Goal: Task Accomplishment & Management: Complete application form

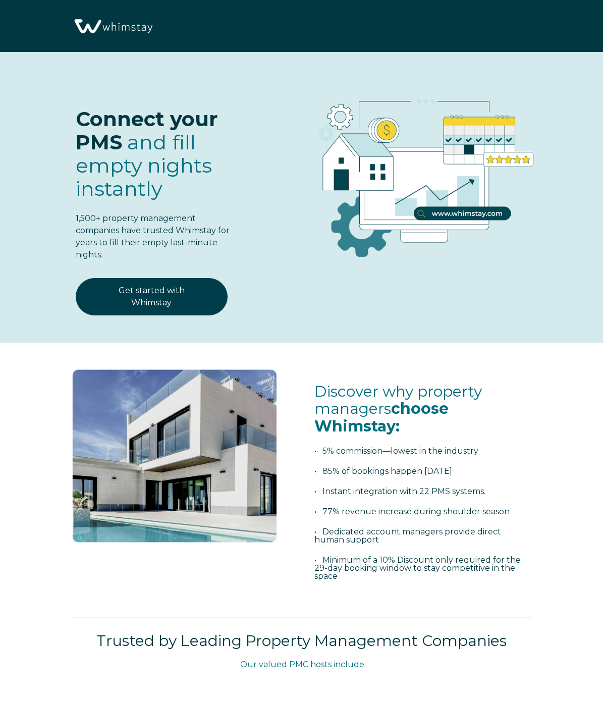
select select "US"
select select "Standard"
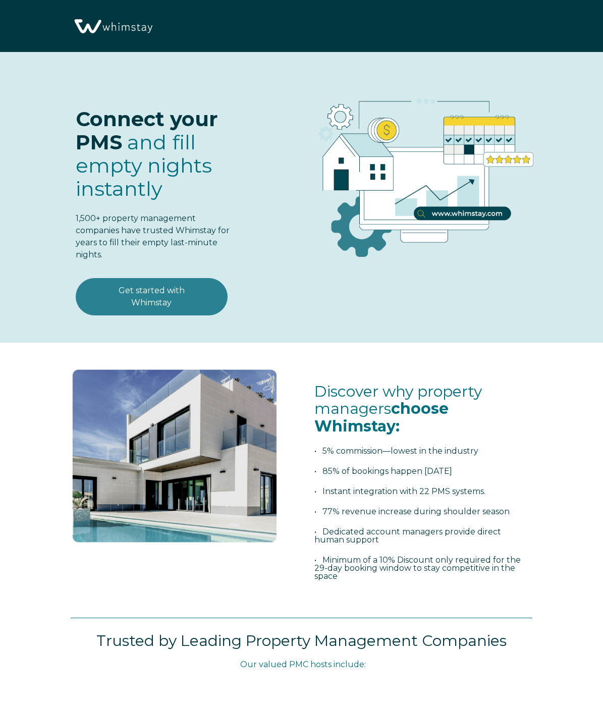
click at [175, 301] on link "Get started with Whimstay" at bounding box center [152, 296] width 152 height 37
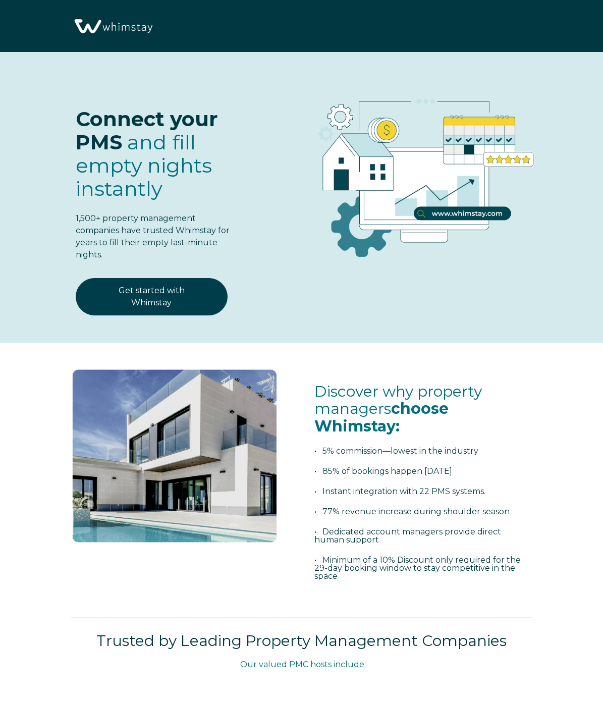
scroll to position [1200, 0]
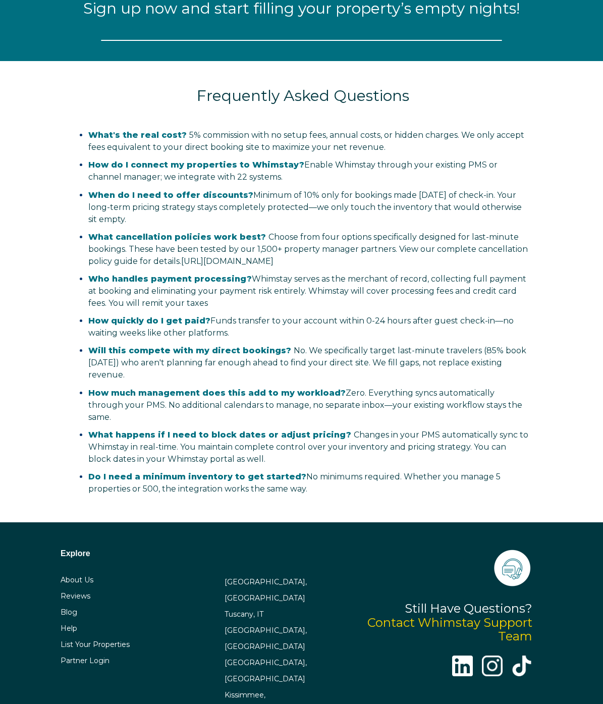
select select "US"
select select "Standard"
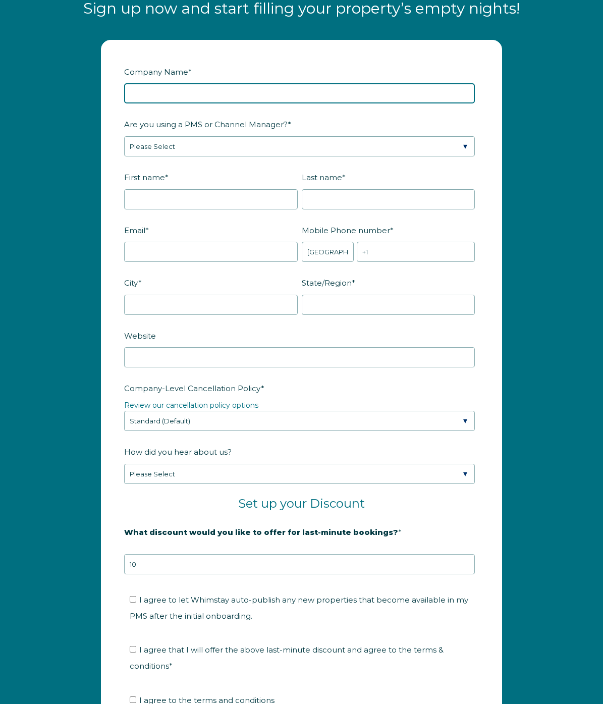
click at [267, 96] on input "Company Name *" at bounding box center [299, 93] width 351 height 20
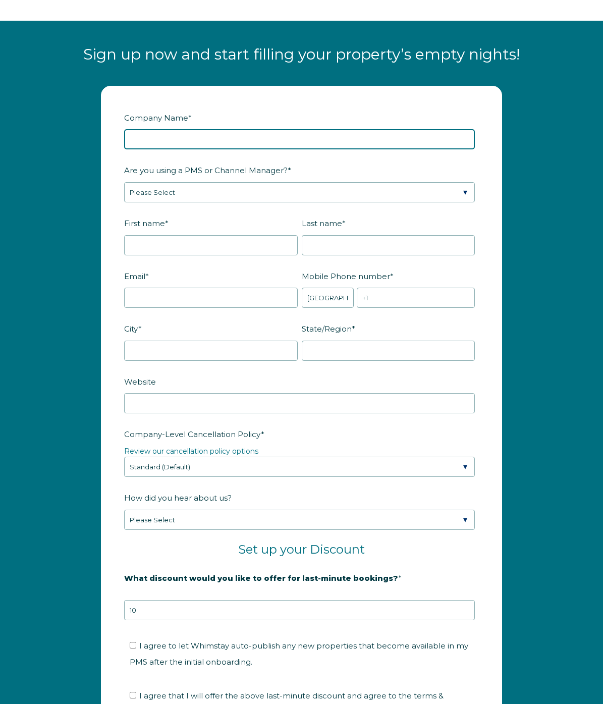
scroll to position [1157, 0]
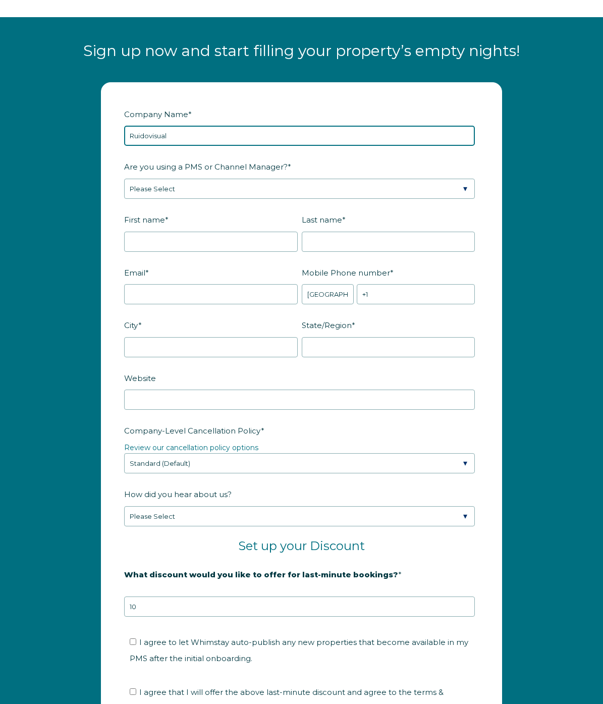
type input "Ruidovisual"
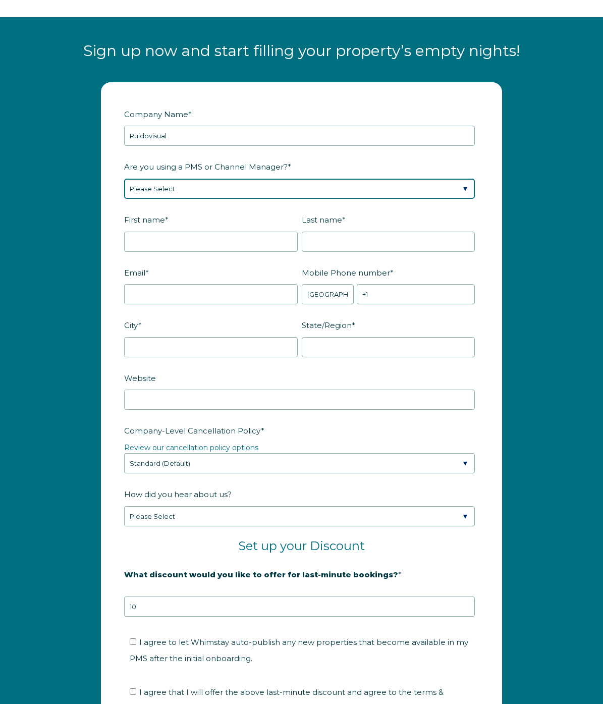
click at [217, 193] on select "Please Select Barefoot BookingPal Boost Brightside CiiRUS Escapia Guesty Hostaw…" at bounding box center [299, 189] width 351 height 20
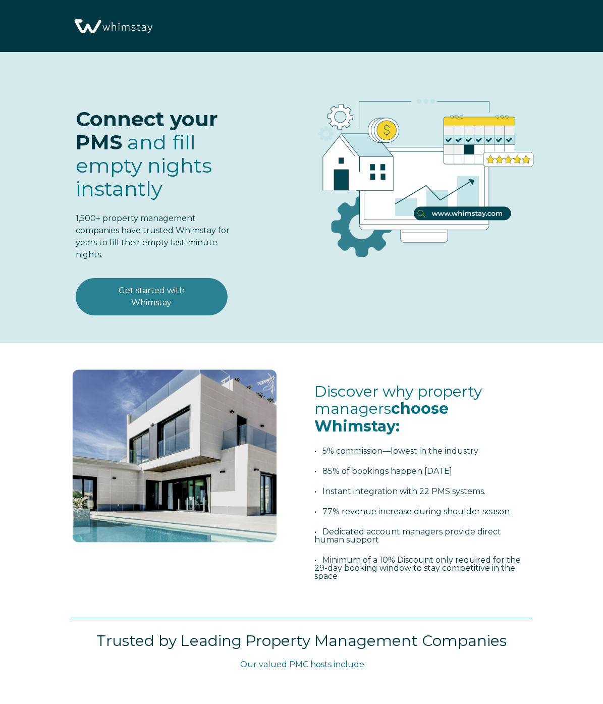
select select "US"
select select "Standard"
click at [167, 301] on link "Get started with Whimstay" at bounding box center [152, 296] width 152 height 37
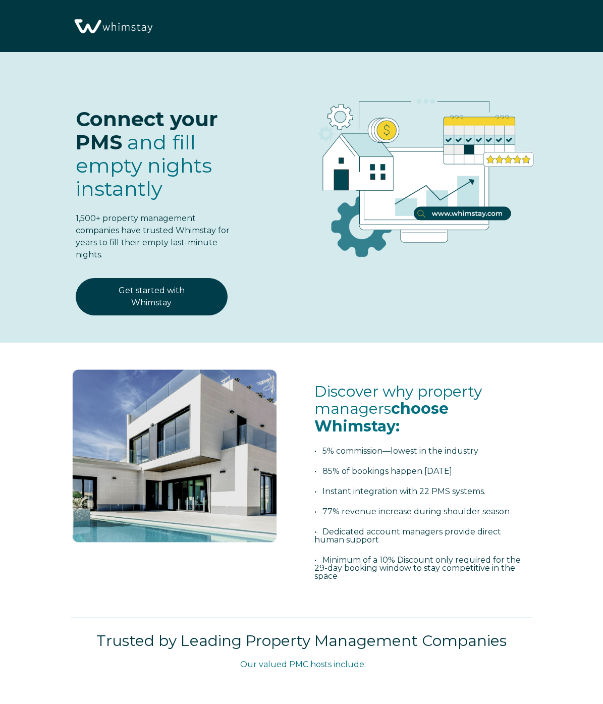
select select "US"
select select "Standard"
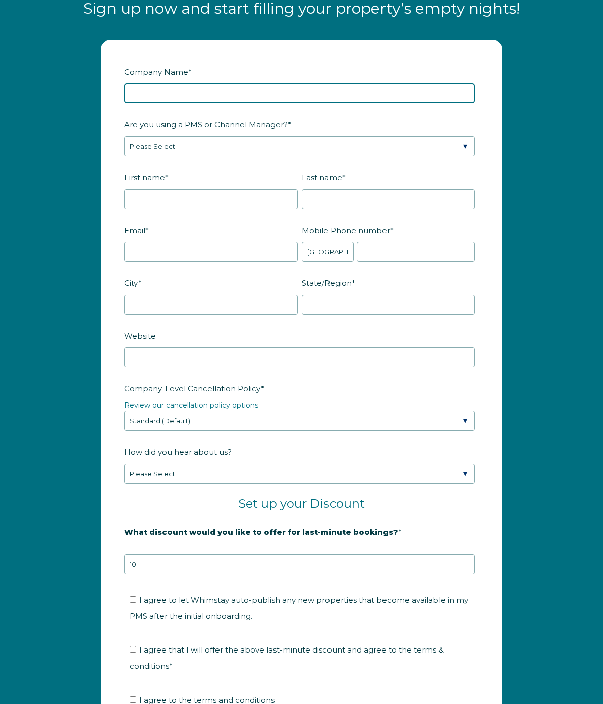
click at [224, 101] on input "Company Name *" at bounding box center [299, 93] width 351 height 20
type input "ruidovisual"
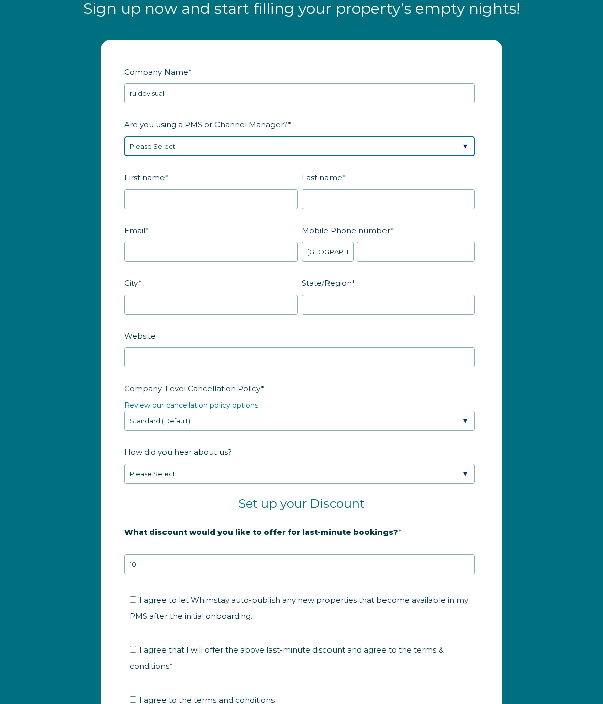
click at [221, 151] on select "Please Select Barefoot BookingPal Boost Brightside CiiRUS Escapia Guesty Hostaw…" at bounding box center [299, 146] width 351 height 20
click at [231, 152] on select "Please Select Barefoot BookingPal Boost Brightside CiiRUS Escapia Guesty Hostaw…" at bounding box center [299, 146] width 351 height 20
select select "Not Listed"
click at [124, 136] on select "Please Select Barefoot BookingPal Boost Brightside CiiRUS Escapia Guesty Hostaw…" at bounding box center [299, 146] width 351 height 20
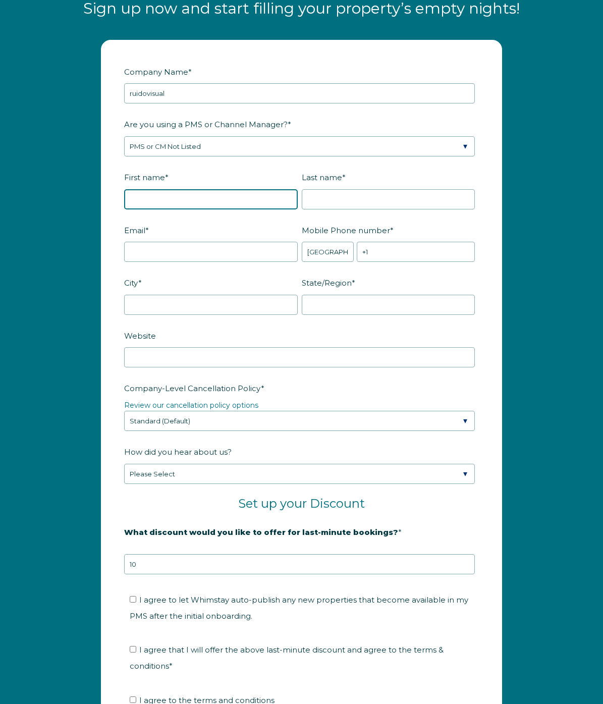
click at [202, 203] on input "First name *" at bounding box center [211, 199] width 174 height 20
type input "Miguel"
type input "Arroyo"
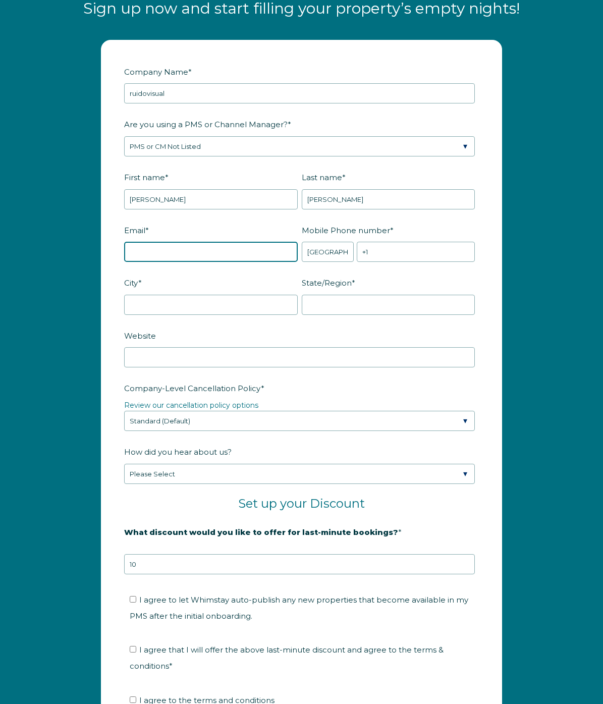
type input "miguel@ruidovisual.com"
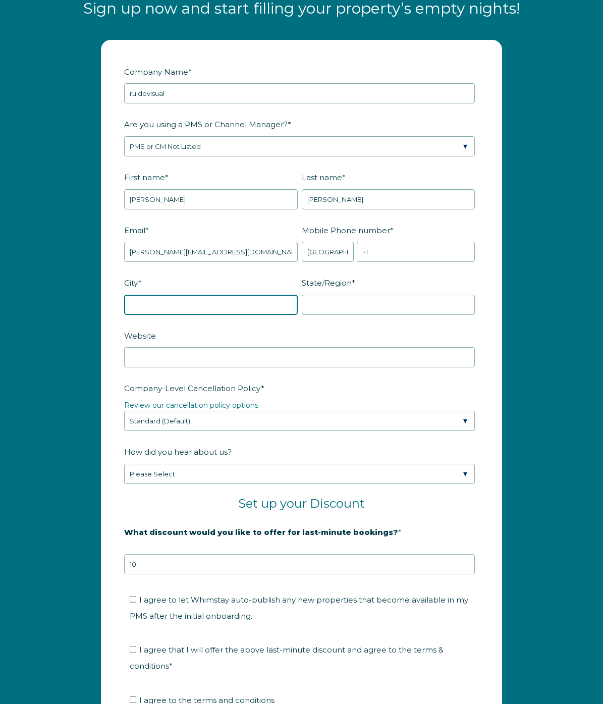
type input "Mexico"
type input "Ciudad de México"
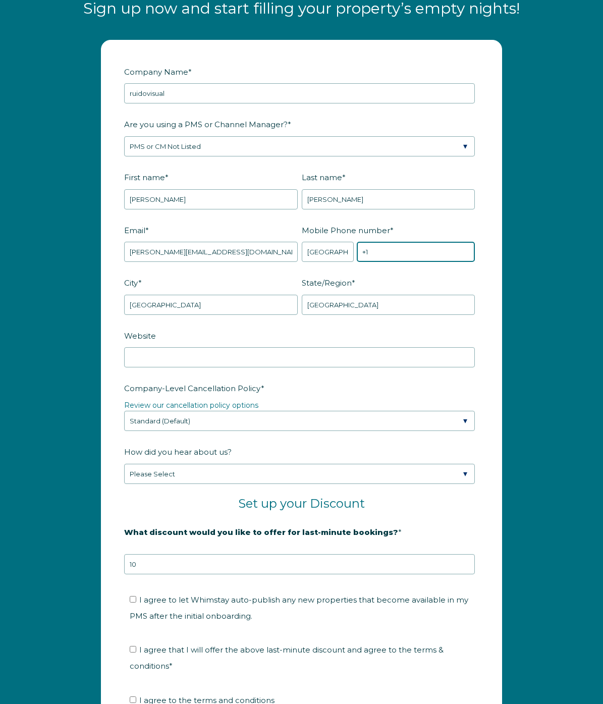
click at [385, 255] on input "+1" at bounding box center [416, 252] width 118 height 20
click at [328, 254] on select "* [GEOGRAPHIC_DATA] (‫[GEOGRAPHIC_DATA]‬‎) [GEOGRAPHIC_DATA] ([GEOGRAPHIC_DATA]…" at bounding box center [328, 252] width 52 height 20
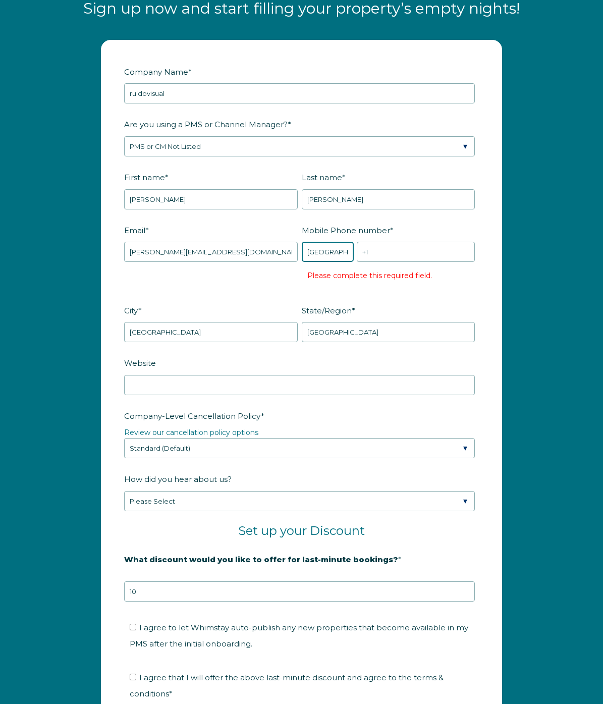
select select "MX"
click at [302, 242] on select "* [GEOGRAPHIC_DATA] (‫[GEOGRAPHIC_DATA]‬‎) [GEOGRAPHIC_DATA] ([GEOGRAPHIC_DATA]…" at bounding box center [328, 252] width 52 height 20
click at [383, 250] on input "+52" at bounding box center [416, 252] width 118 height 20
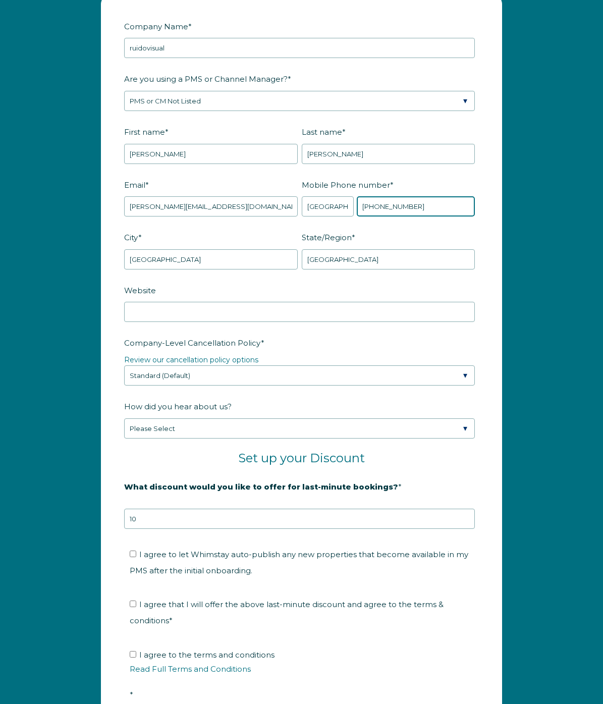
scroll to position [1253, 0]
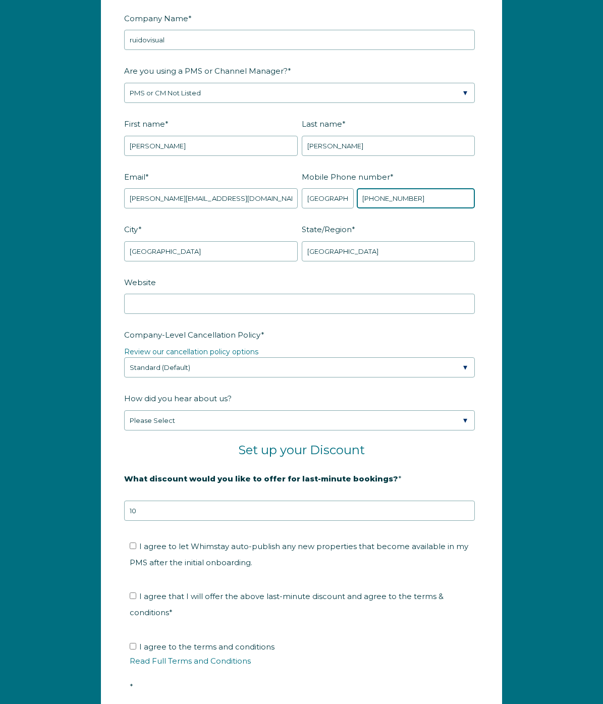
type input "[PHONE_NUMBER]"
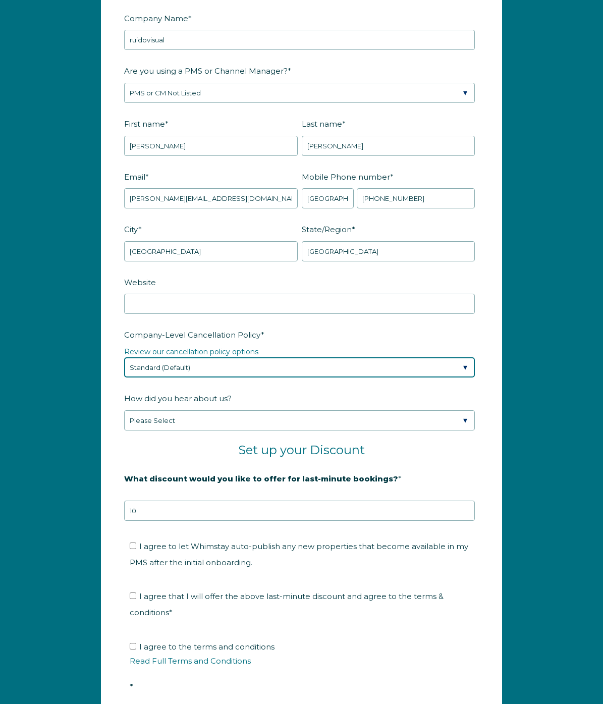
click at [184, 366] on select "Please Select Partial Standard (Default) Moderate Strict" at bounding box center [299, 367] width 351 height 20
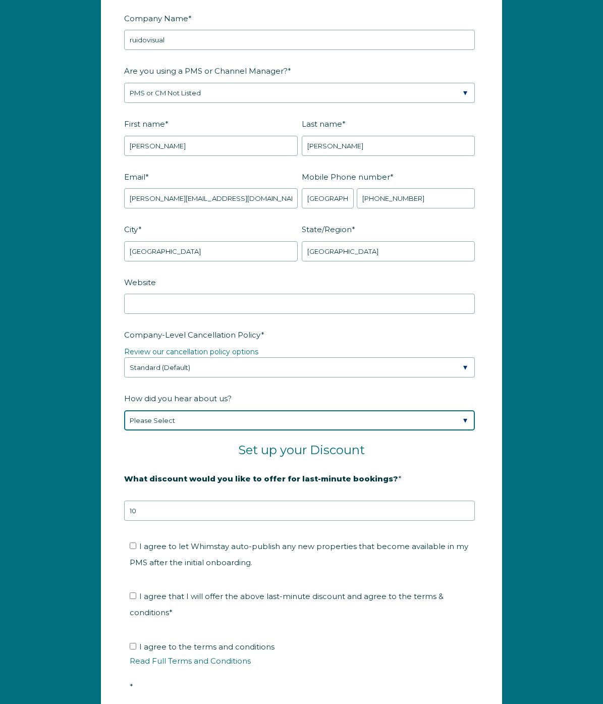
click at [143, 418] on select "Please Select Found Whimstay through a Google search Spoke to a Whimstay salesp…" at bounding box center [299, 421] width 351 height 20
select select "Other"
click at [124, 411] on select "Please Select Found Whimstay through a Google search Spoke to a Whimstay salesp…" at bounding box center [299, 421] width 351 height 20
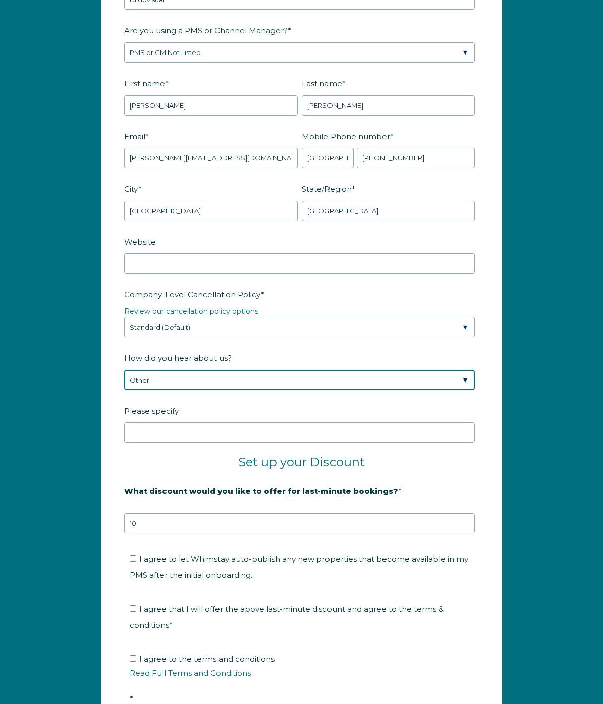
scroll to position [1317, 0]
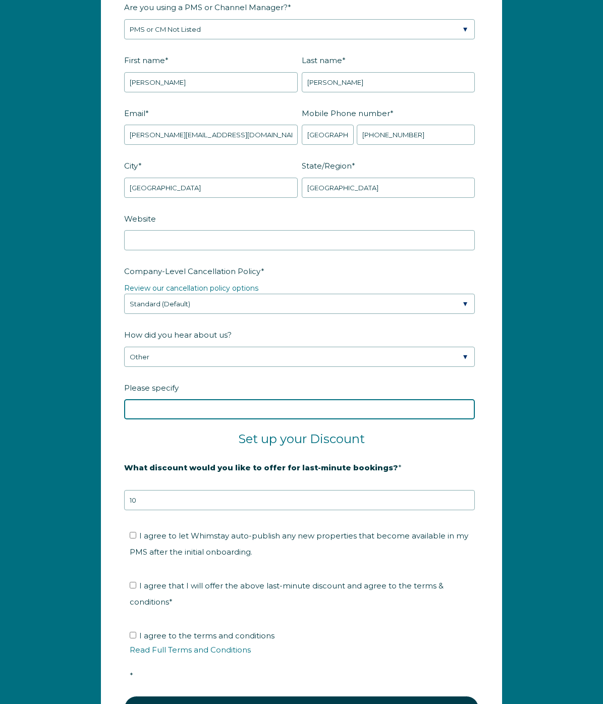
click at [173, 413] on input "Please specify" at bounding box center [299, 409] width 351 height 20
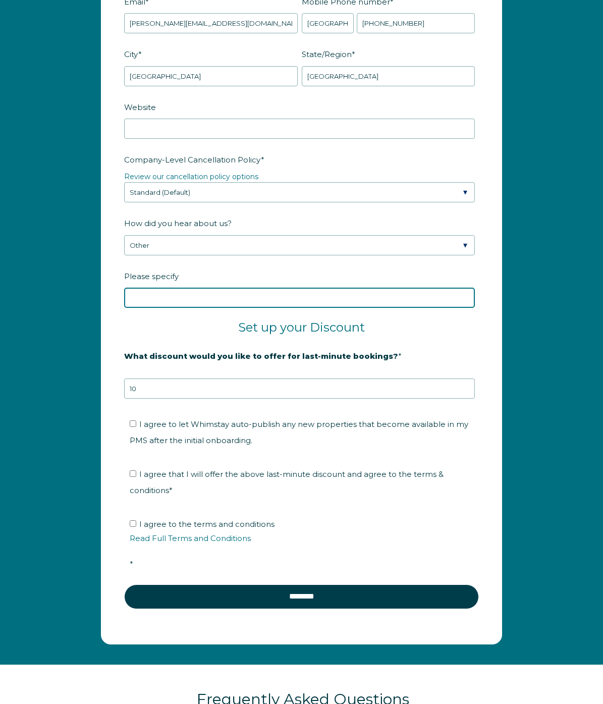
scroll to position [1429, 0]
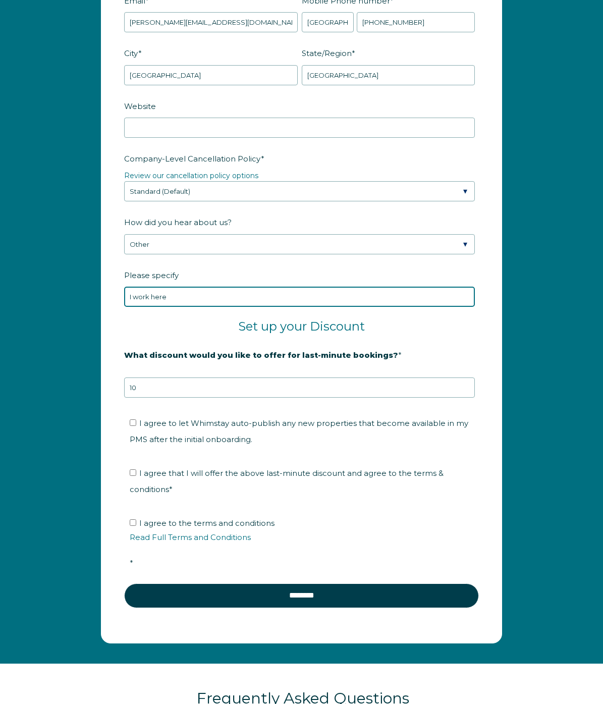
type input "I work here"
click at [204, 340] on fieldset "Set up your Discount" at bounding box center [301, 332] width 355 height 27
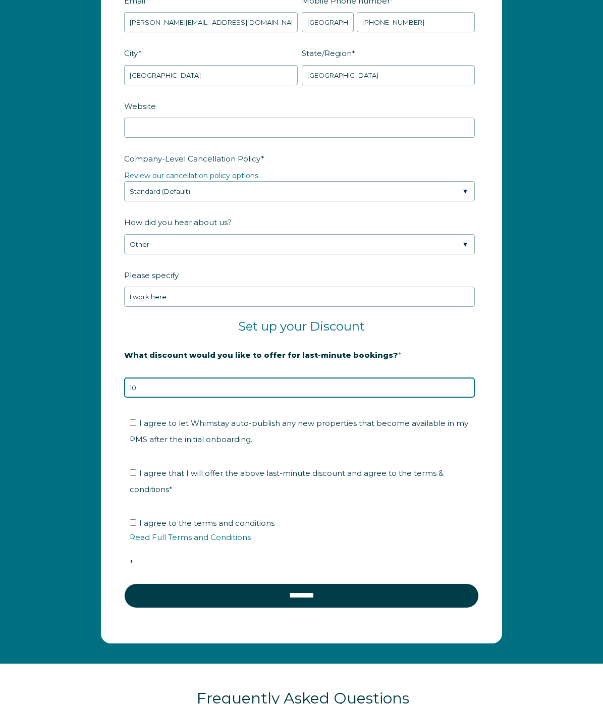
click at [190, 393] on input "10" at bounding box center [299, 388] width 351 height 20
click at [132, 424] on input "I agree to let Whimstay auto-publish any new properties that become available i…" at bounding box center [133, 423] width 7 height 7
checkbox input "true"
click at [134, 472] on input "I agree that I will offer the above last-minute discount and agree to the terms…" at bounding box center [133, 473] width 7 height 7
checkbox input "true"
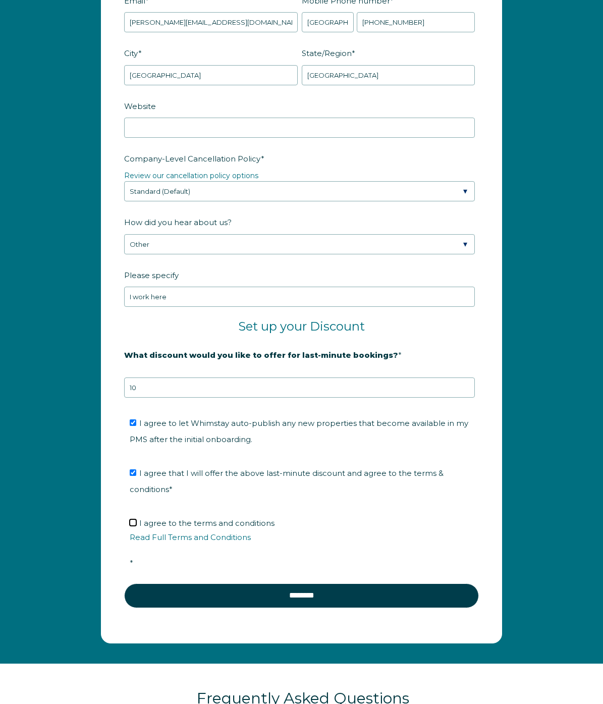
click at [132, 523] on input "I agree to the terms and conditions Read Full Terms and Conditions *" at bounding box center [133, 523] width 7 height 7
checkbox input "true"
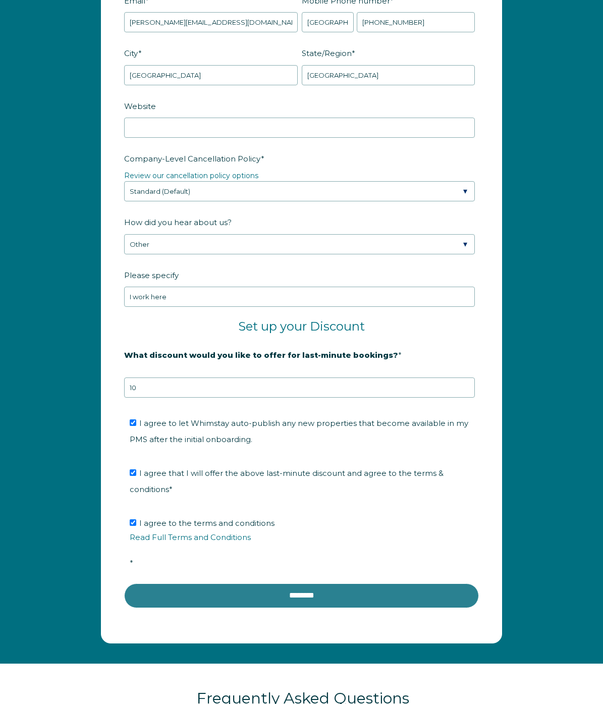
click at [213, 599] on input "********" at bounding box center [301, 596] width 355 height 24
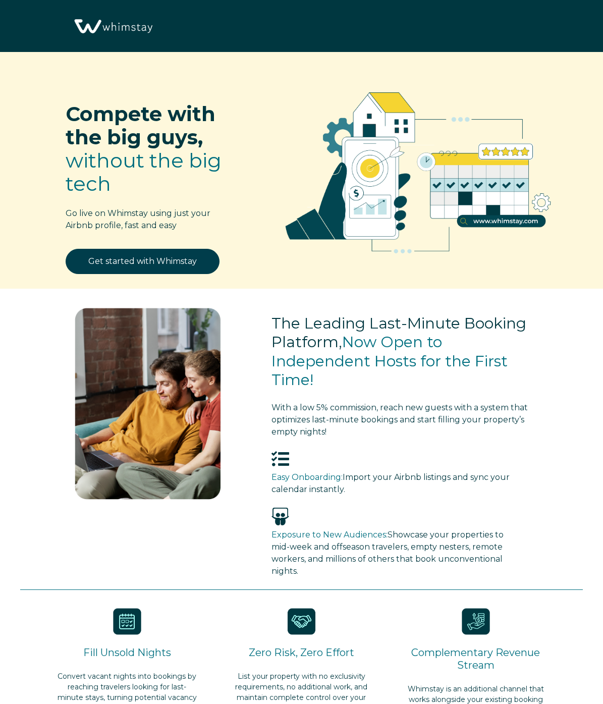
scroll to position [1178, 0]
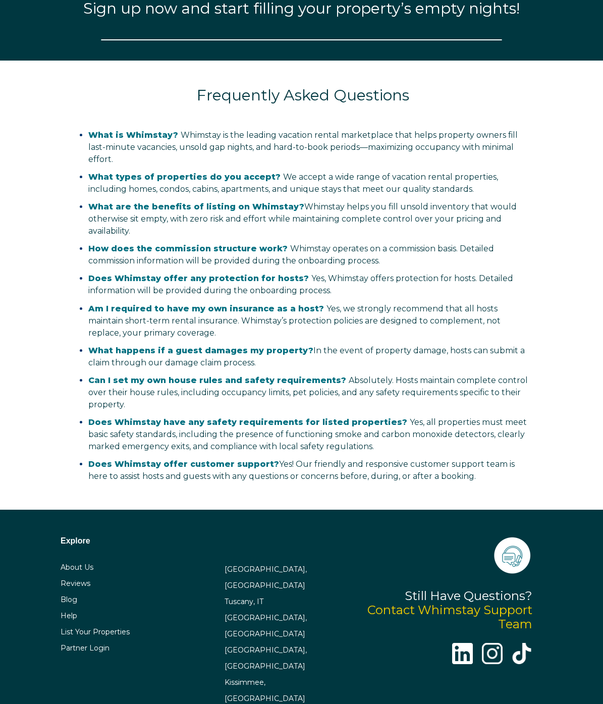
select select "US"
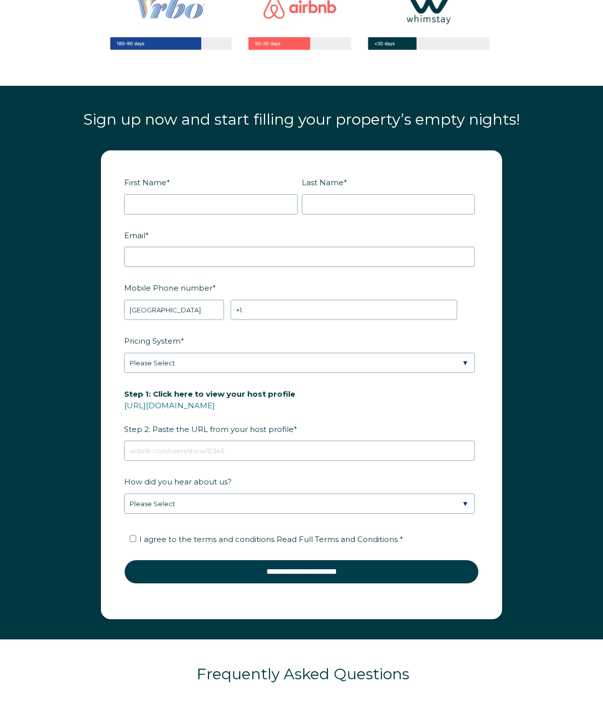
scroll to position [1053, 0]
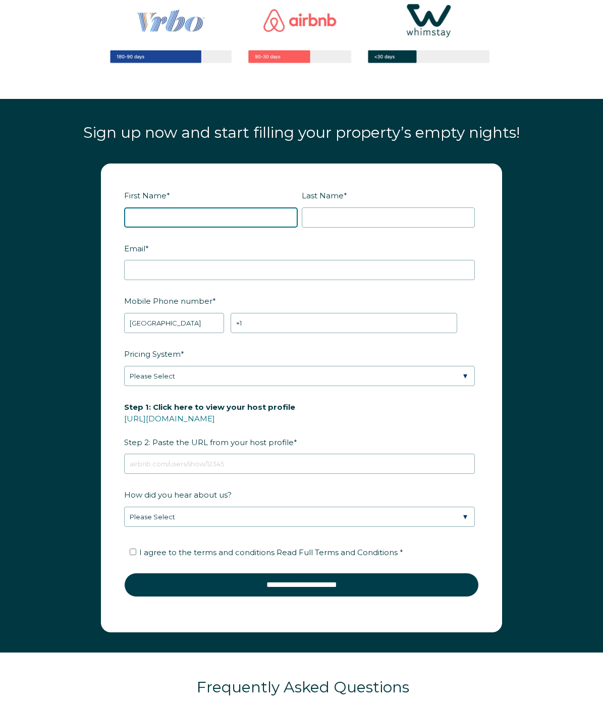
click at [166, 217] on input "First Name *" at bounding box center [211, 218] width 174 height 20
type input "[PERSON_NAME]"
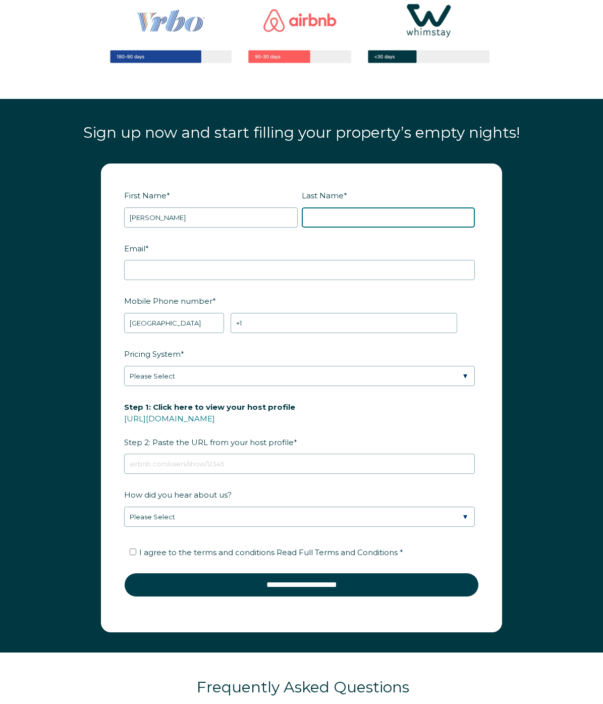
type input "[PERSON_NAME]"
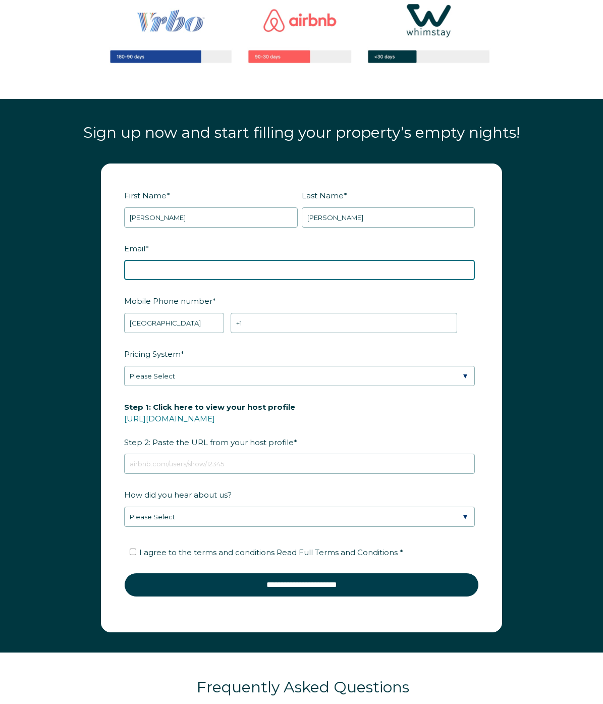
type input "[PERSON_NAME][EMAIL_ADDRESS][DOMAIN_NAME]"
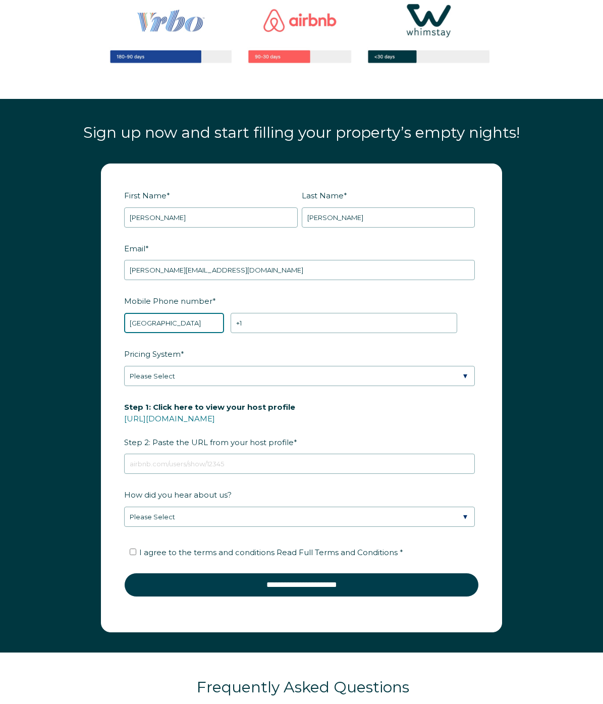
click at [177, 327] on select "* [GEOGRAPHIC_DATA] (‫[GEOGRAPHIC_DATA]‬‎) [GEOGRAPHIC_DATA] ([GEOGRAPHIC_DATA]…" at bounding box center [174, 323] width 100 height 20
select select "MX"
click at [124, 313] on select "* [GEOGRAPHIC_DATA] (‫[GEOGRAPHIC_DATA]‬‎) [GEOGRAPHIC_DATA] ([GEOGRAPHIC_DATA]…" at bounding box center [174, 323] width 100 height 20
click at [263, 323] on input "+52" at bounding box center [344, 323] width 227 height 20
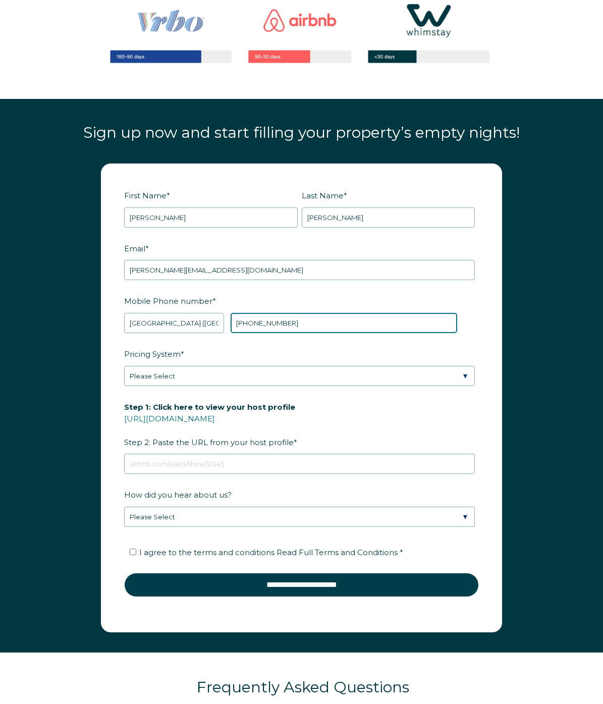
type input "[PHONE_NUMBER]"
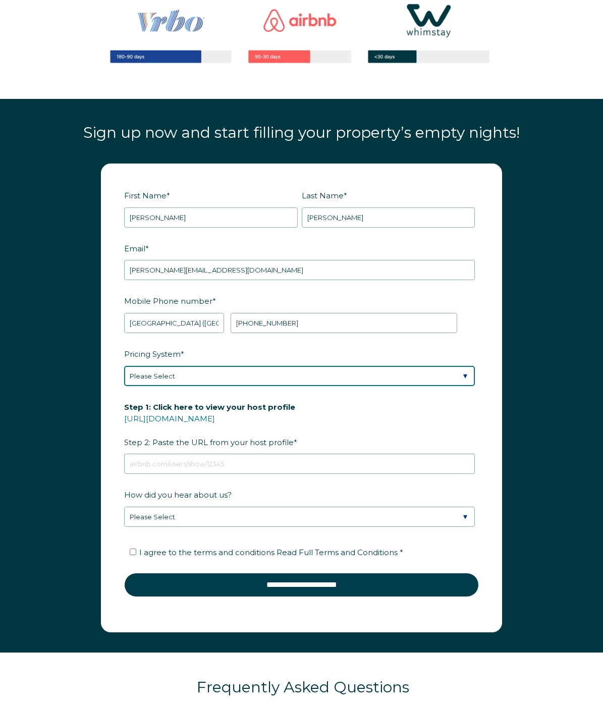
click at [200, 374] on select "Please Select Manual Airbnb Smart Pricing PriceLabs Wheelhouse Beyond Pricing 3…" at bounding box center [299, 376] width 351 height 20
select select "Manual"
click at [124, 366] on select "Please Select Manual Airbnb Smart Pricing PriceLabs Wheelhouse Beyond Pricing 3…" at bounding box center [299, 376] width 351 height 20
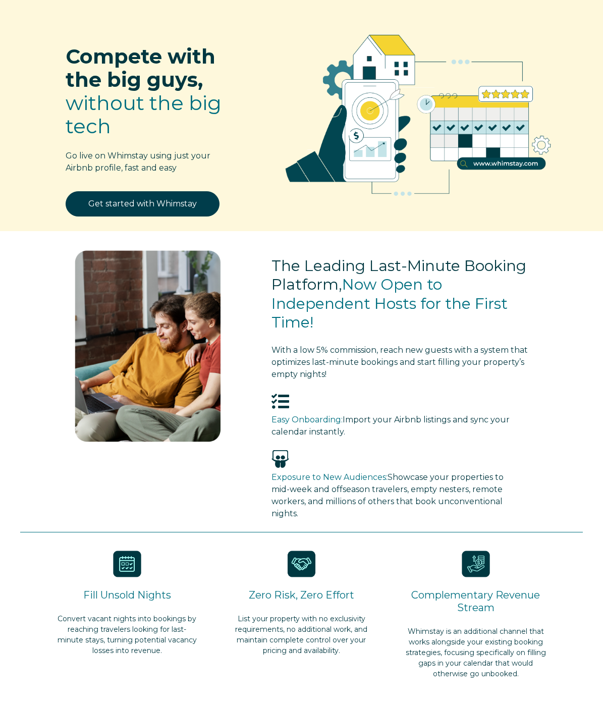
scroll to position [0, 0]
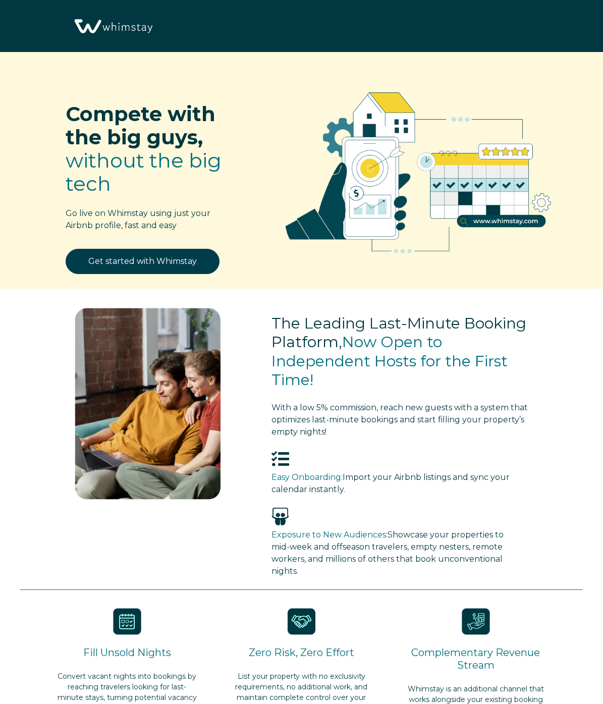
click at [227, 291] on div "The Leading Last-Minute Booking Platform, Now Open to Independent Hosts for the…" at bounding box center [301, 439] width 603 height 301
